Goal: Complete application form

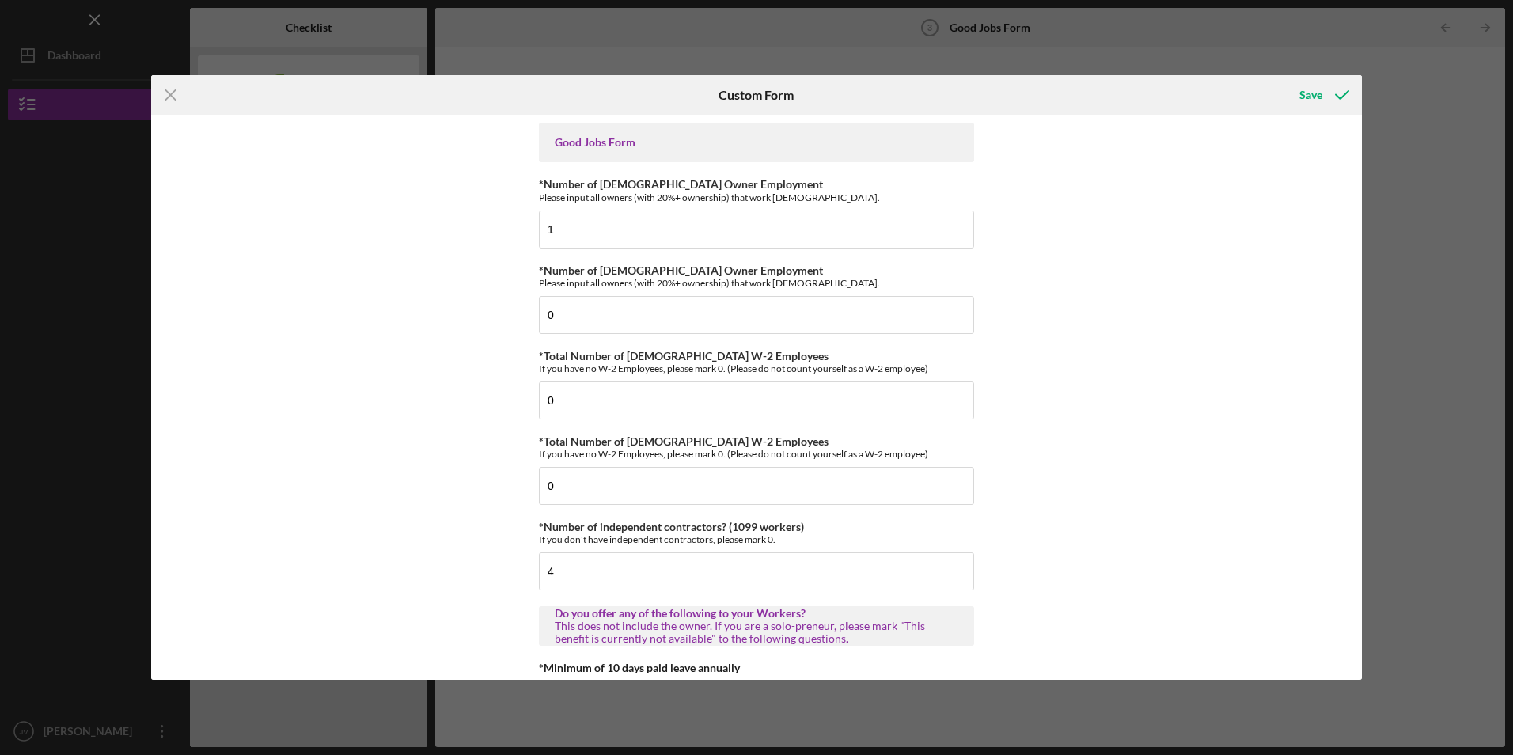
scroll to position [2294, 0]
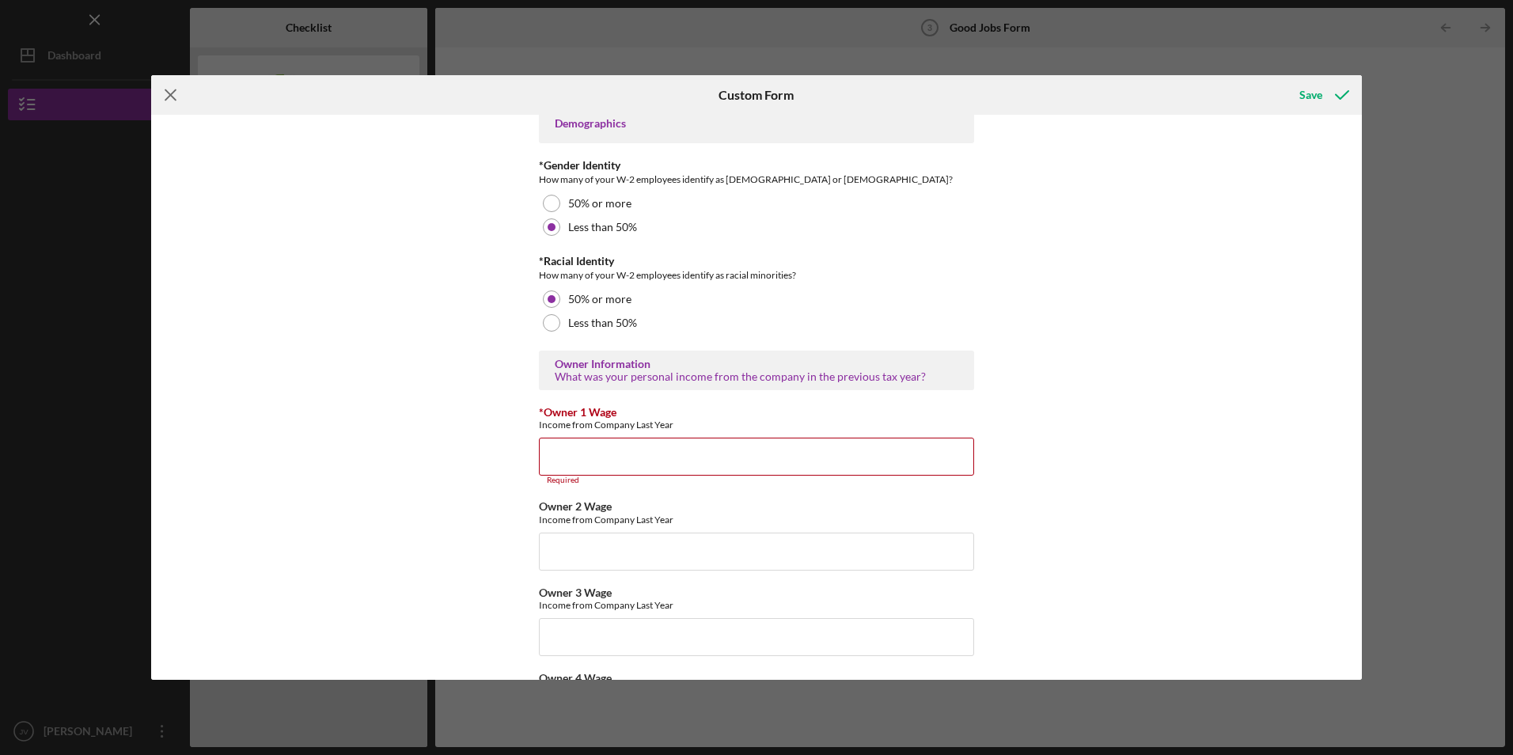
click at [169, 86] on icon "Icon/Menu Close" at bounding box center [171, 95] width 40 height 40
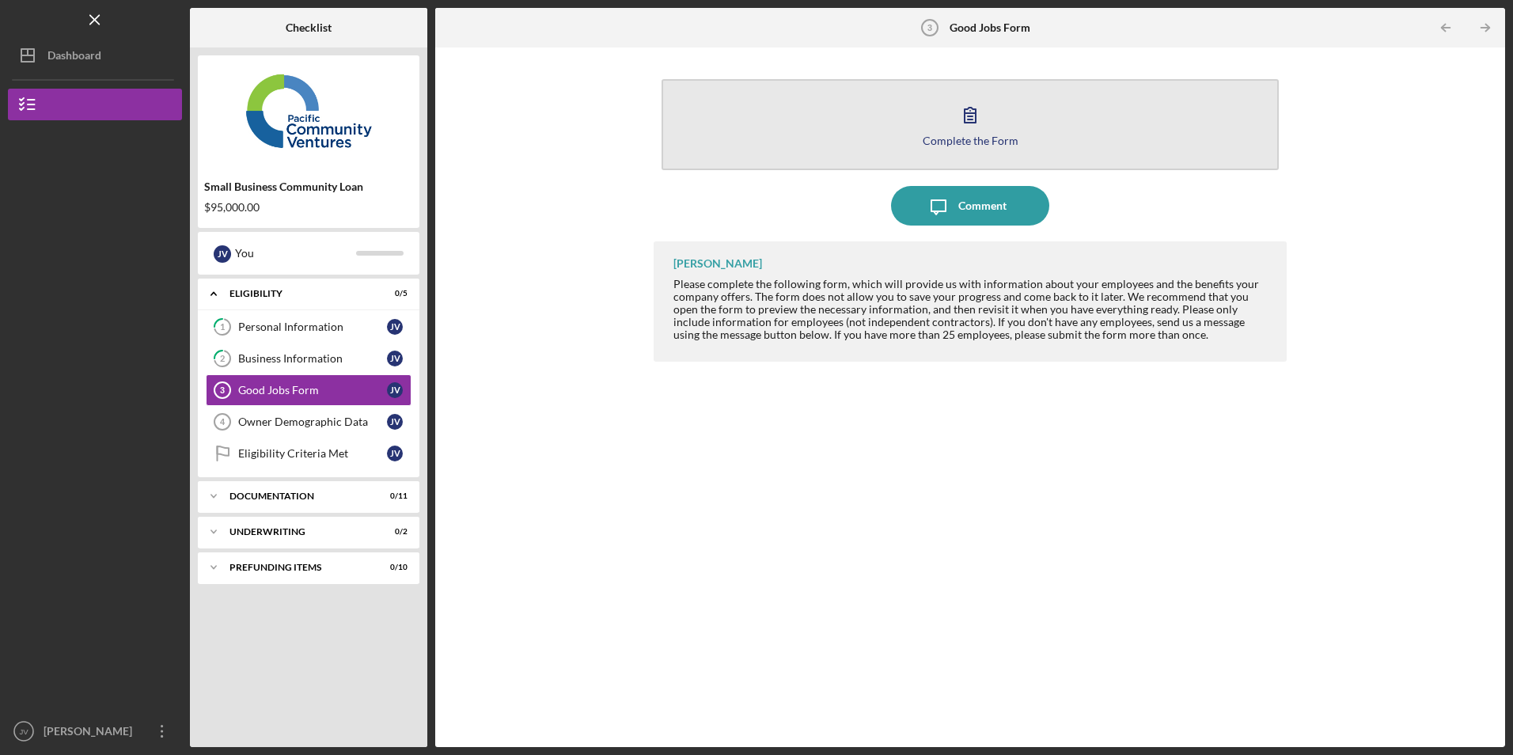
click at [813, 160] on button "Complete the Form Form" at bounding box center [969, 124] width 616 height 91
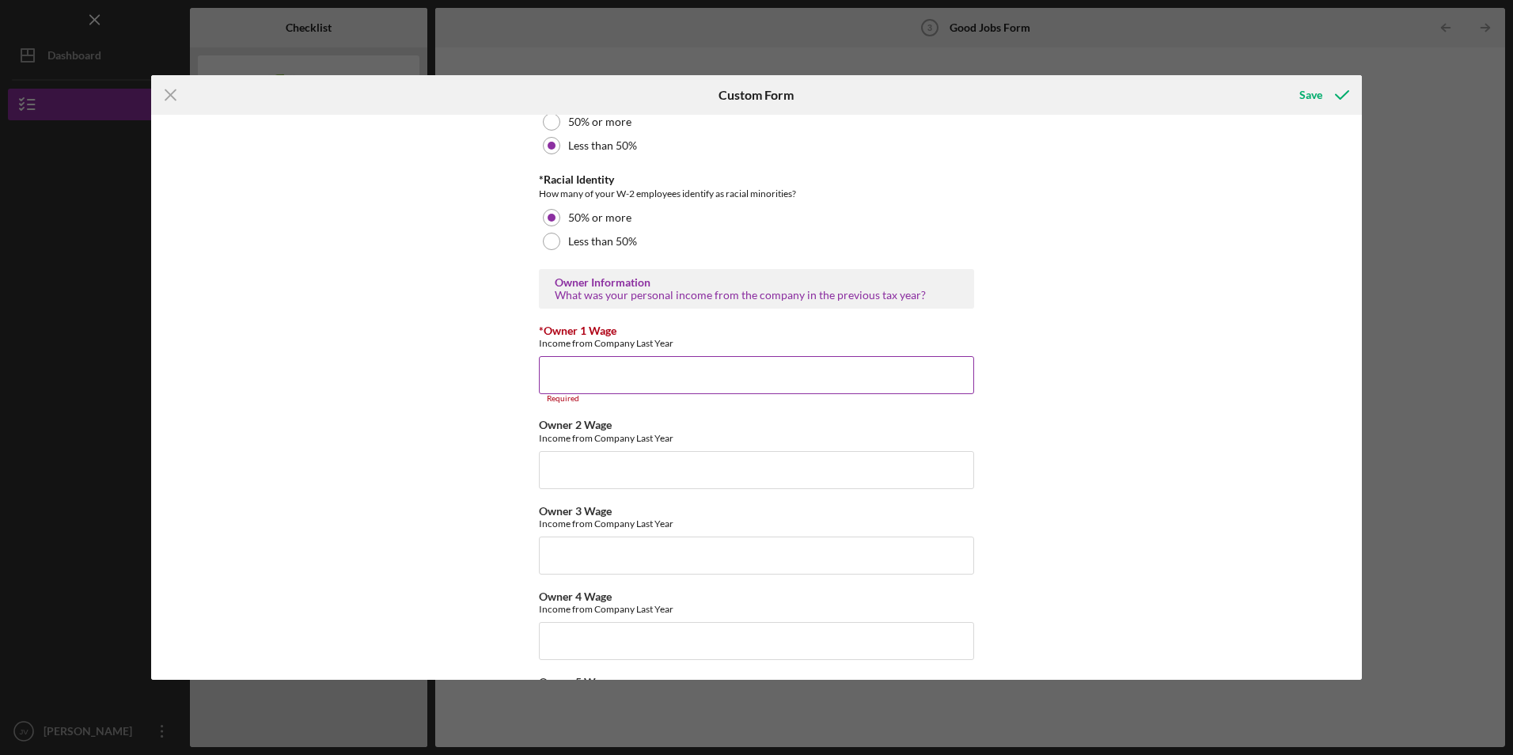
scroll to position [2373, 0]
click at [606, 367] on input "*Owner 1 Wage" at bounding box center [756, 377] width 435 height 38
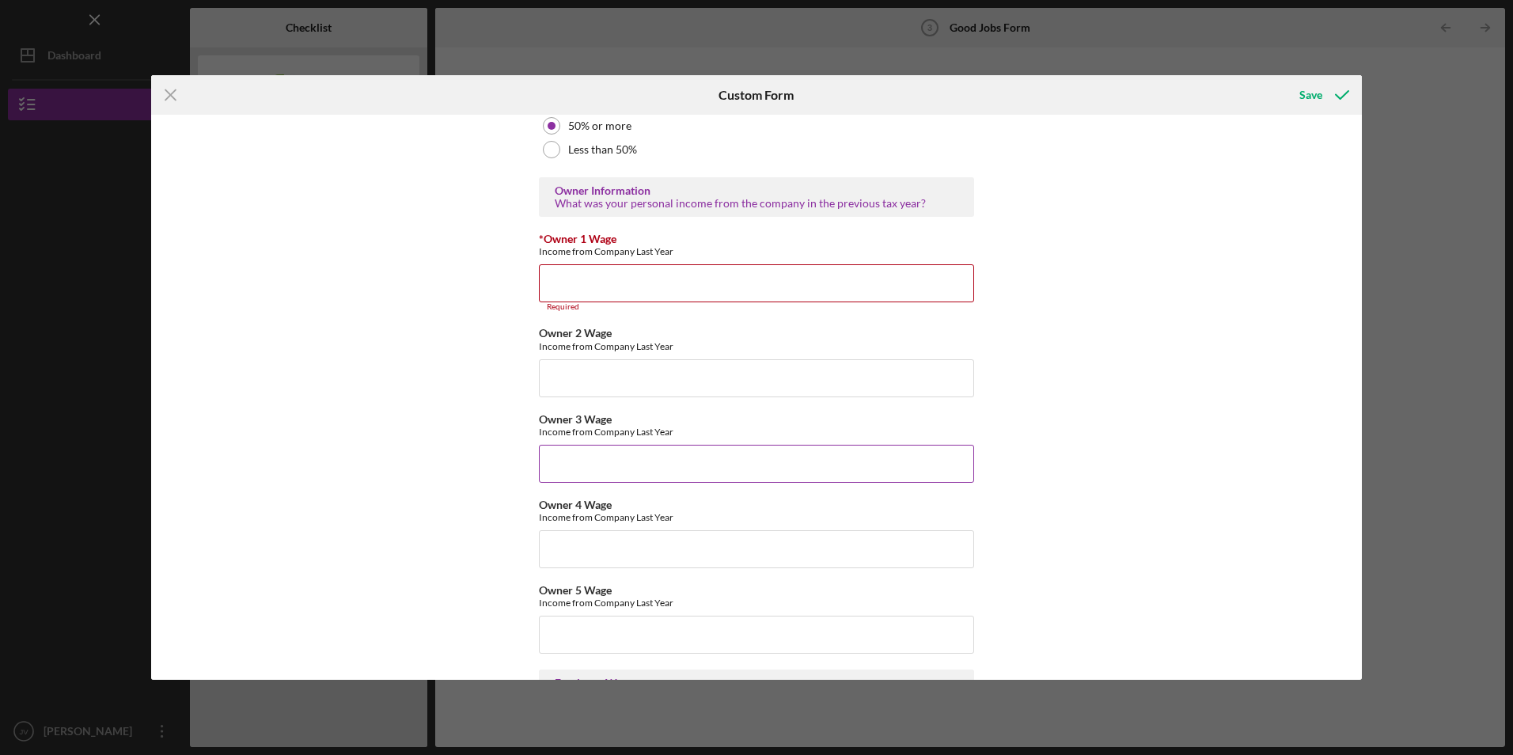
scroll to position [2532, 0]
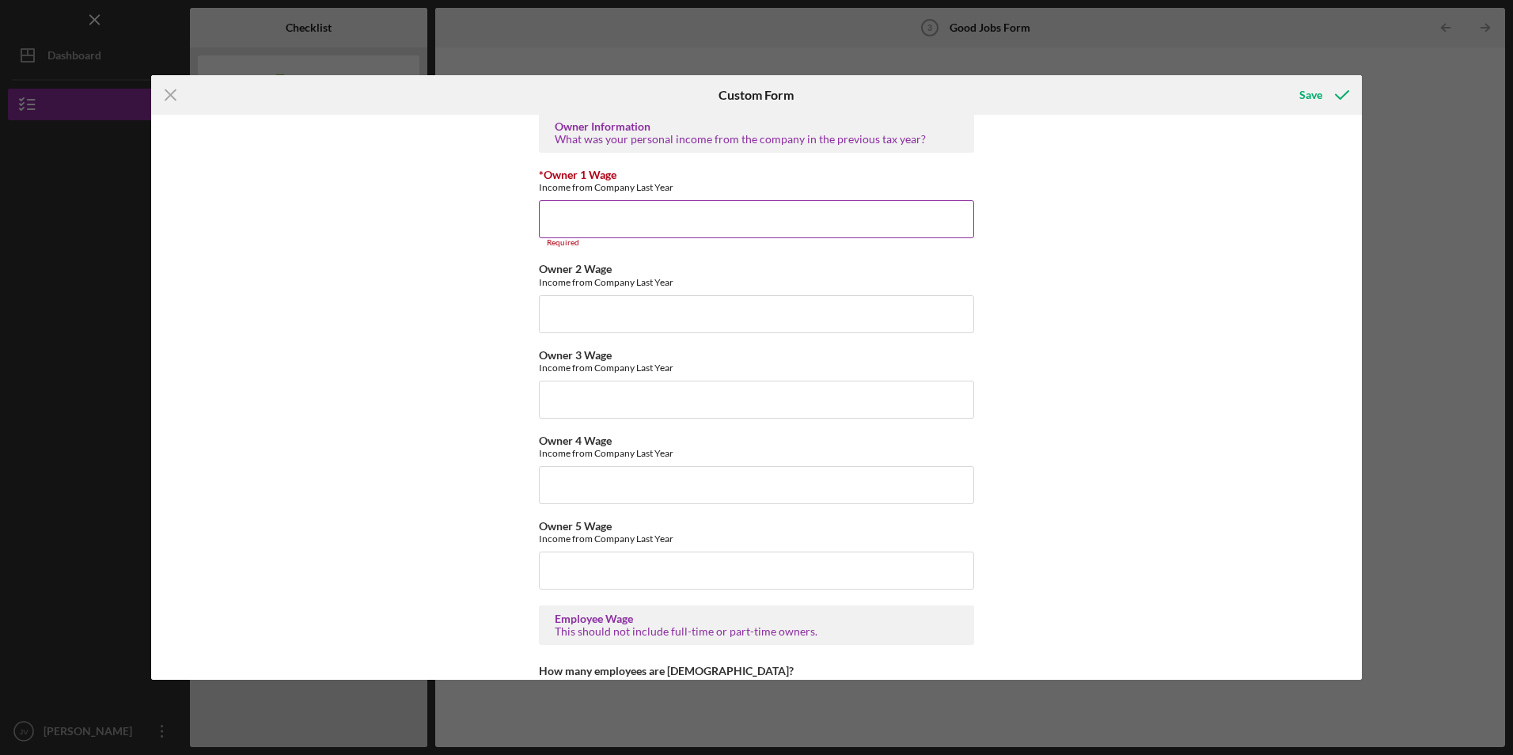
click at [722, 221] on input "*Owner 1 Wage" at bounding box center [756, 219] width 435 height 38
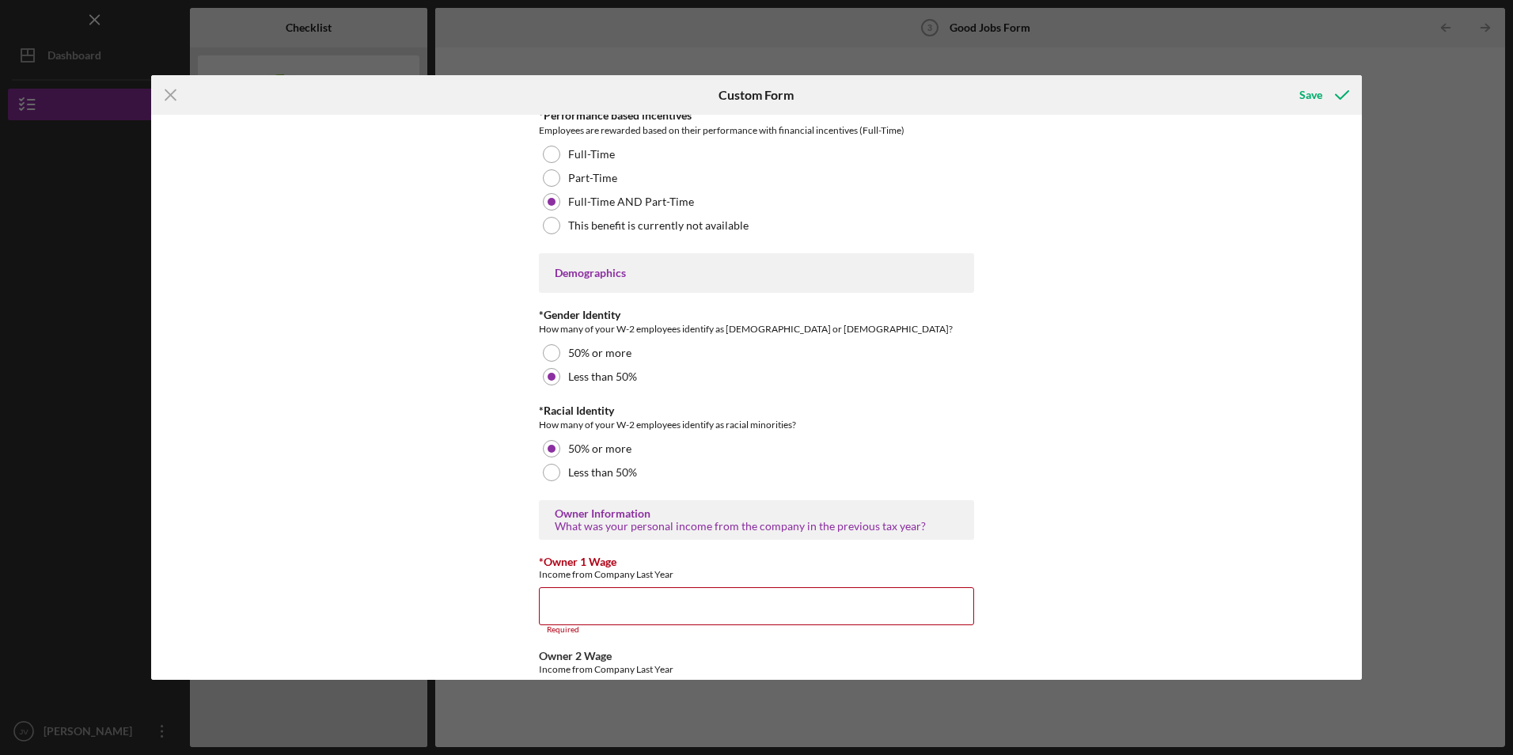
scroll to position [2373, 0]
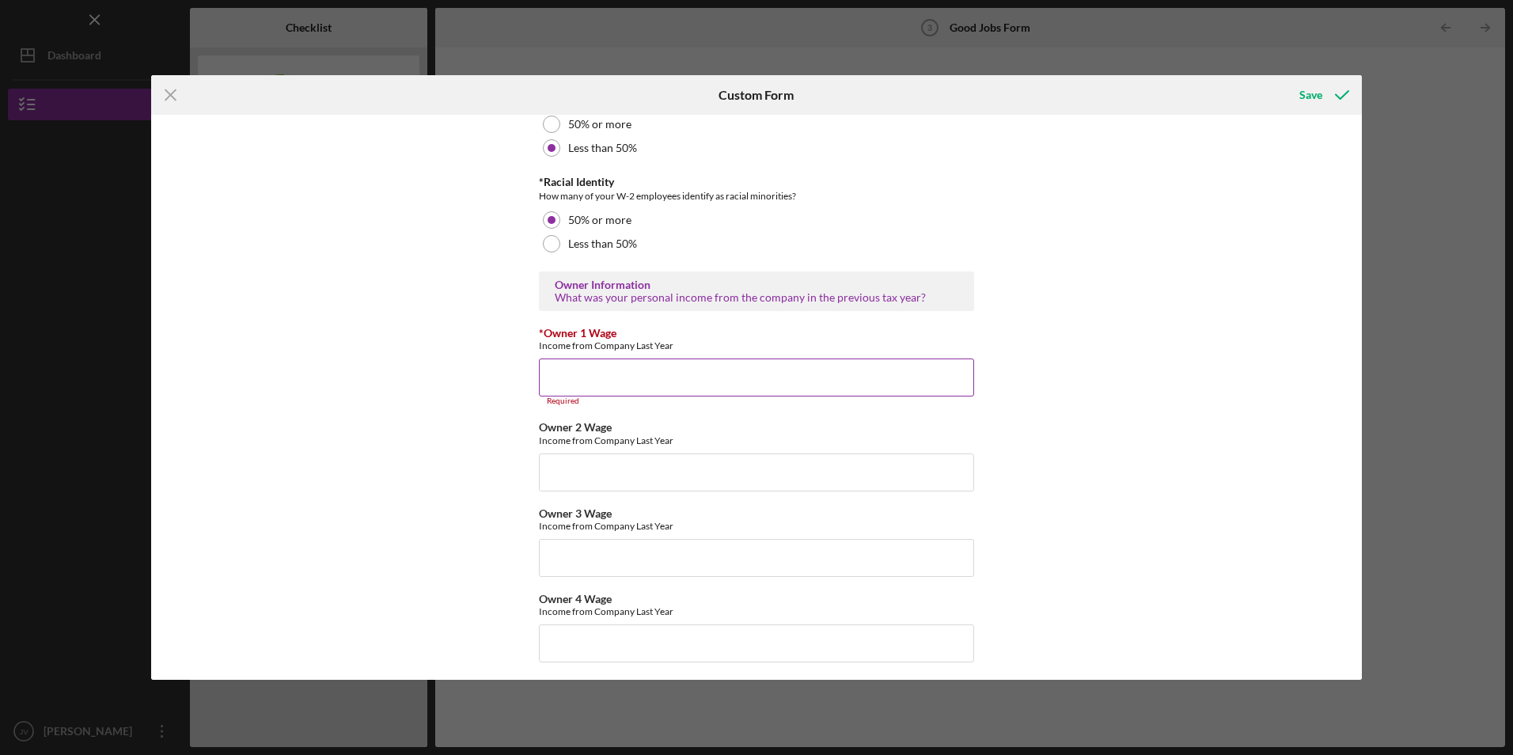
click at [673, 364] on input "*Owner 1 Wage" at bounding box center [756, 377] width 435 height 38
click at [570, 376] on input "*Owner 1 Wage" at bounding box center [756, 377] width 435 height 38
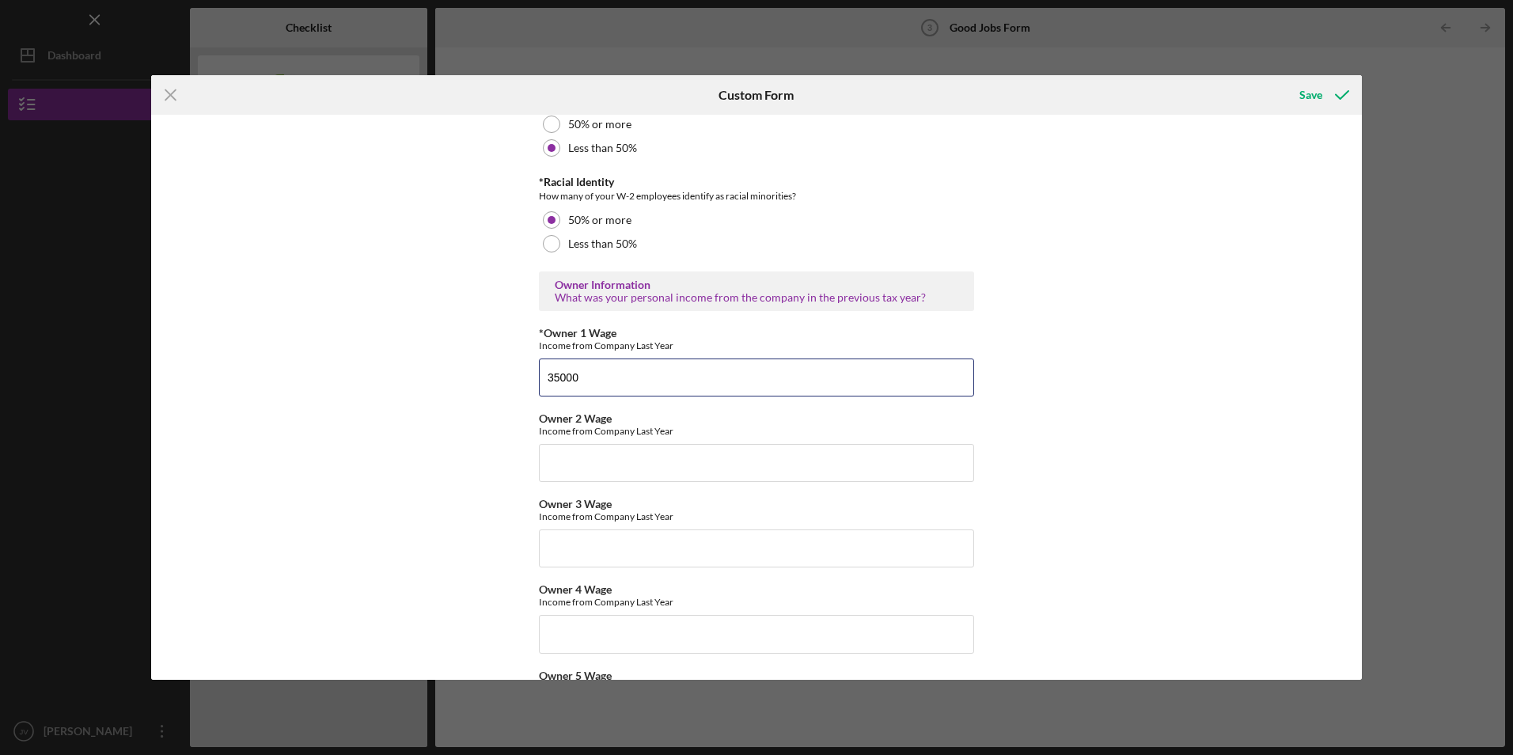
type input "35000"
click at [1223, 300] on div "Good Jobs Form *Number of [DEMOGRAPHIC_DATA] Owner Employment Please input all …" at bounding box center [756, 397] width 1210 height 564
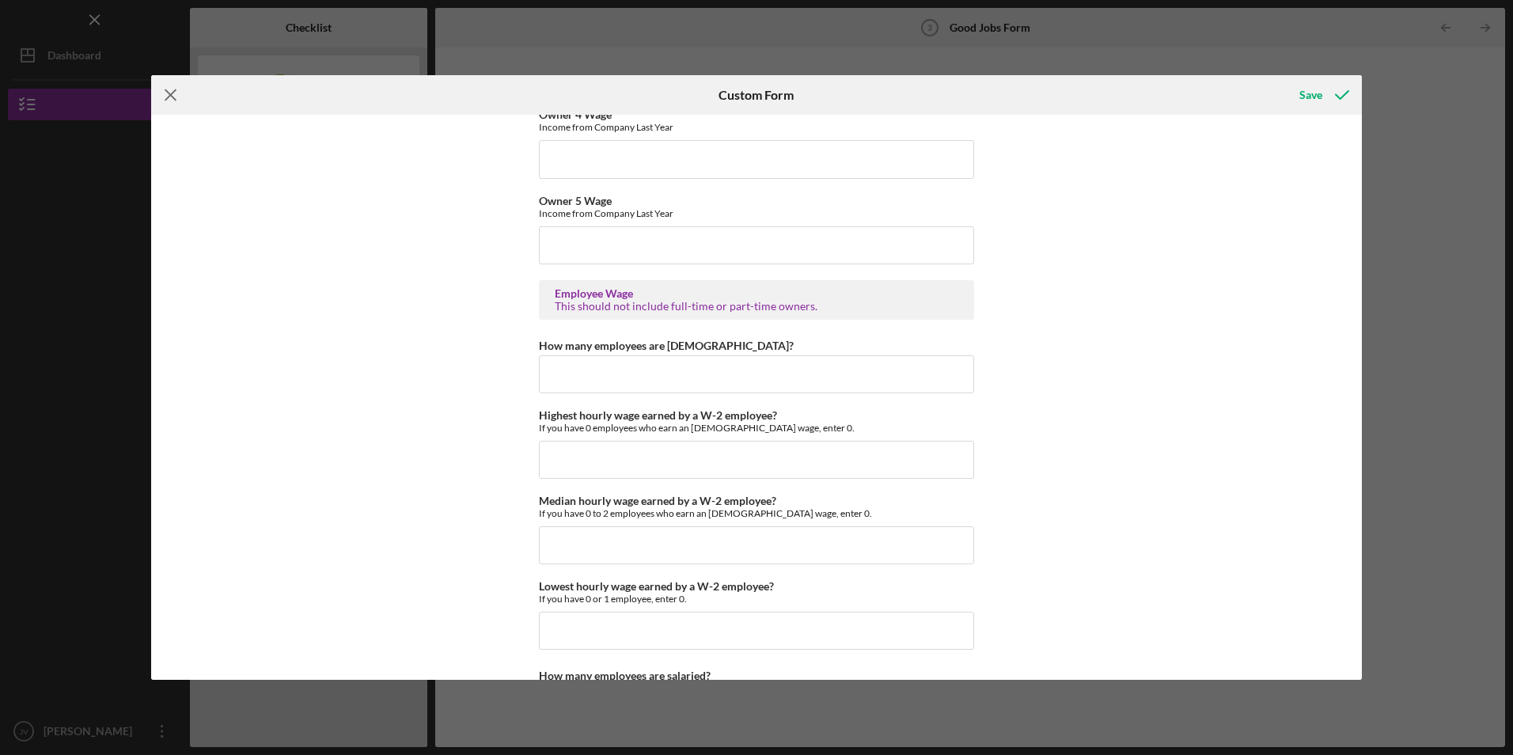
click at [165, 91] on icon "Icon/Menu Close" at bounding box center [171, 95] width 40 height 40
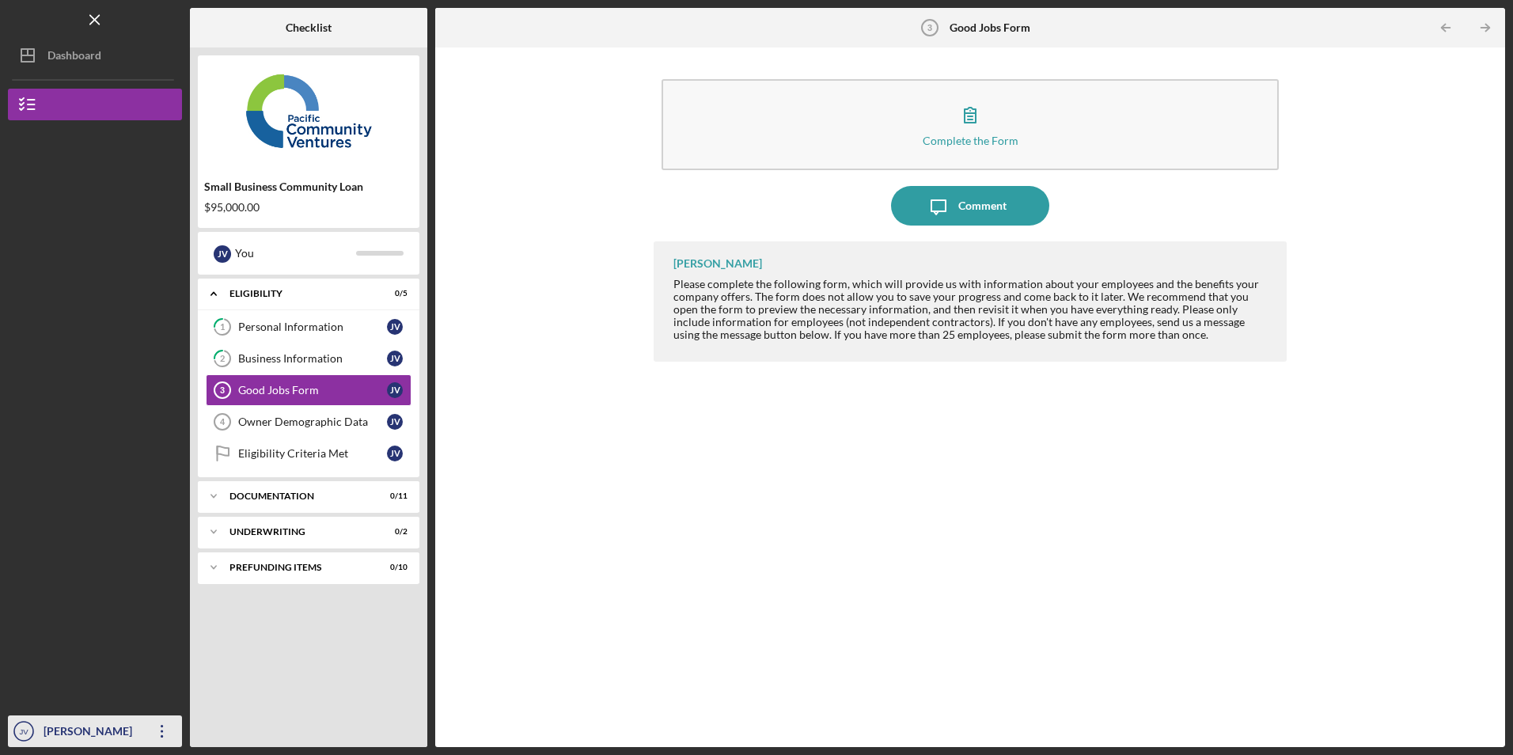
click at [161, 732] on icon "button" at bounding box center [162, 731] width 2 height 13
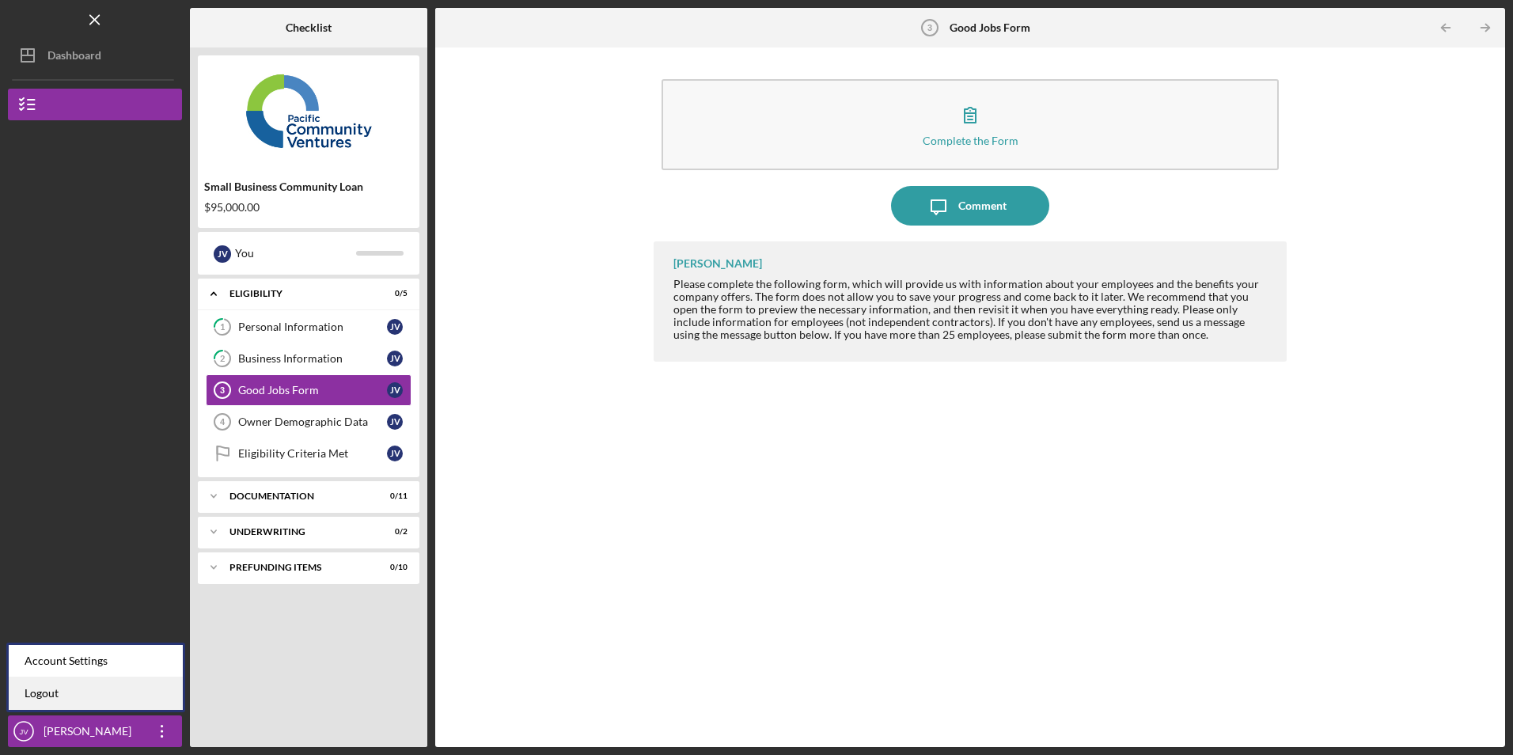
click at [140, 698] on link "Logout" at bounding box center [96, 693] width 174 height 32
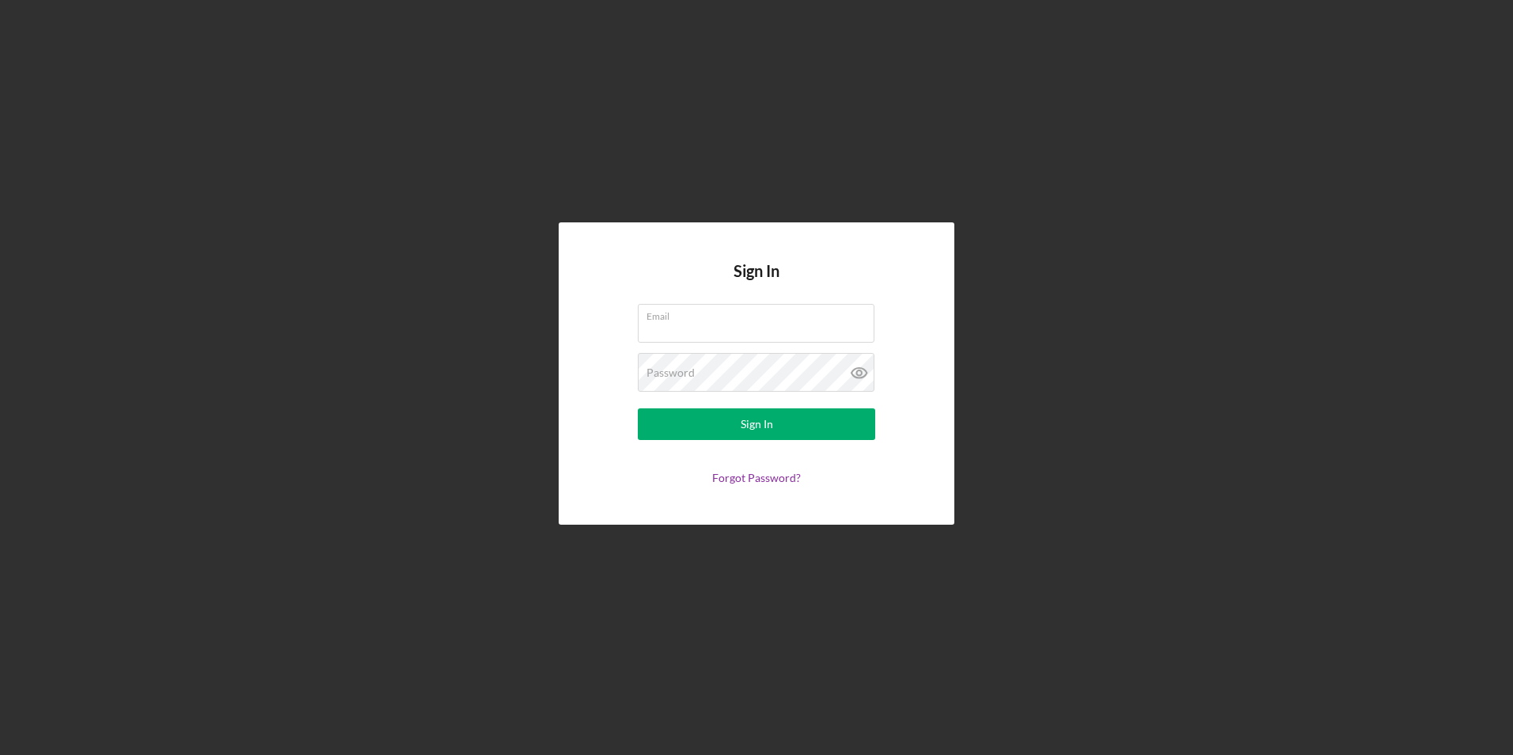
type input "[EMAIL_ADDRESS][DOMAIN_NAME]"
